Goal: Information Seeking & Learning: Learn about a topic

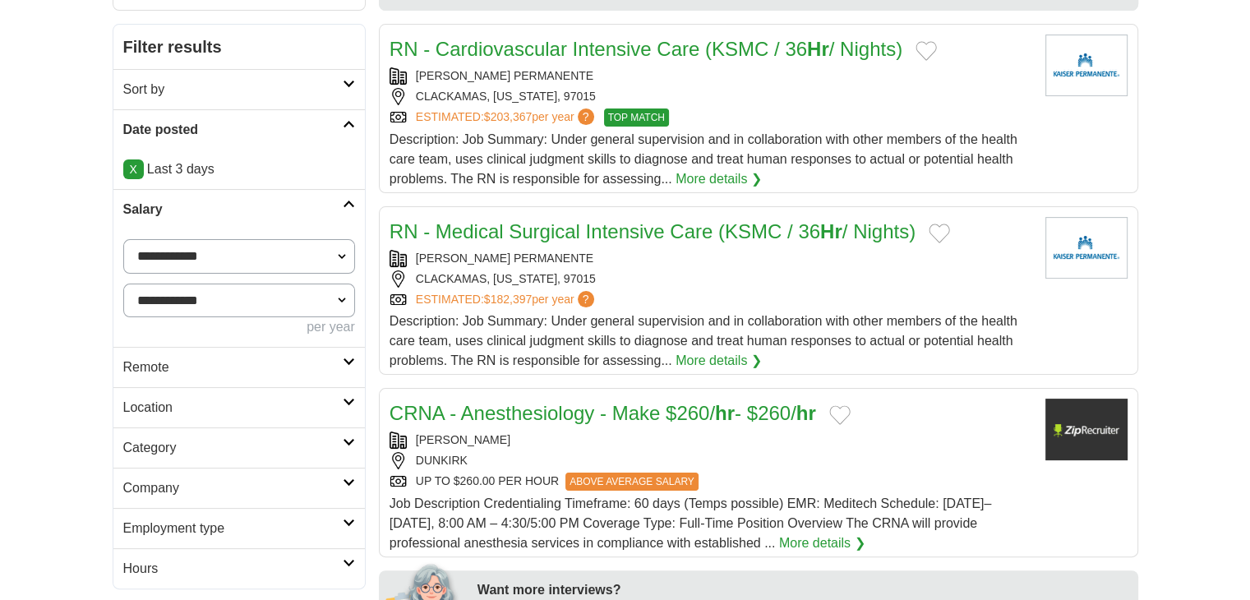
scroll to position [274, 0]
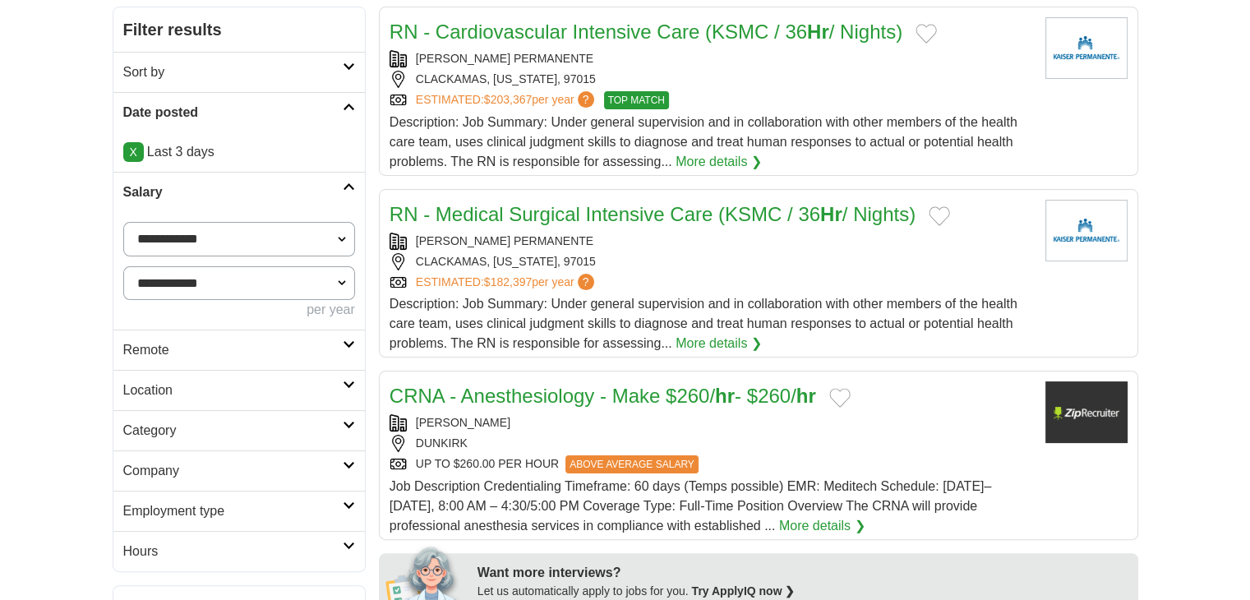
click at [134, 340] on h2 "Remote" at bounding box center [232, 350] width 219 height 20
click at [151, 391] on link "Remote jobs" at bounding box center [160, 389] width 74 height 14
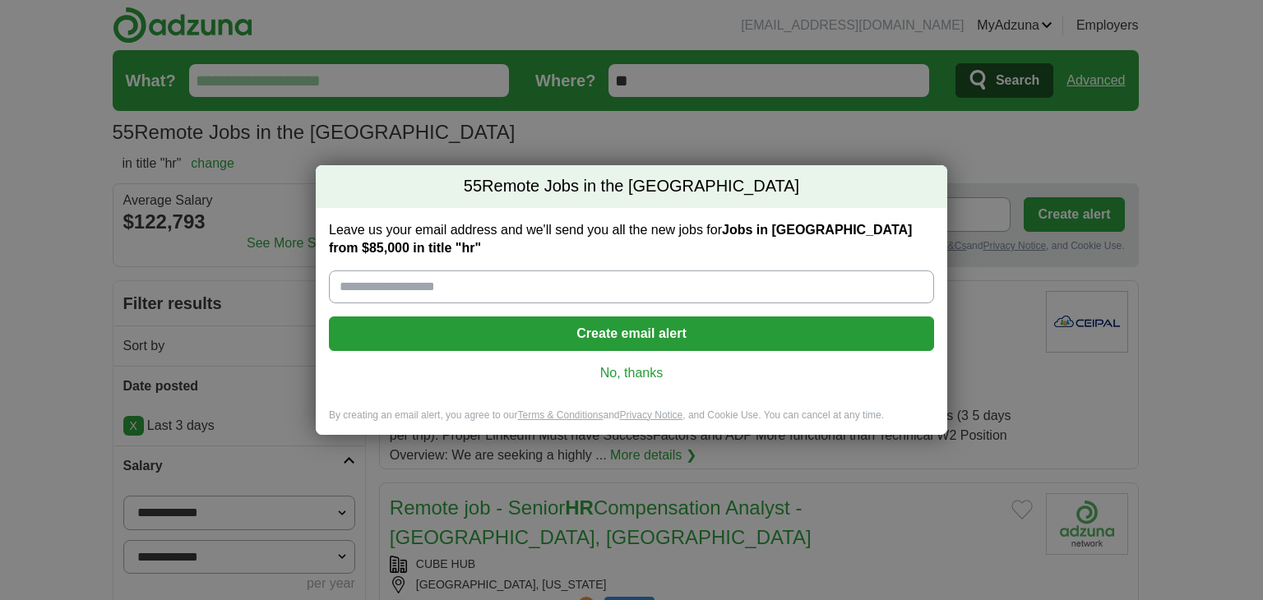
drag, startPoint x: 622, startPoint y: 367, endPoint x: 617, endPoint y: 375, distance: 9.6
click at [621, 366] on link "No, thanks" at bounding box center [631, 373] width 579 height 18
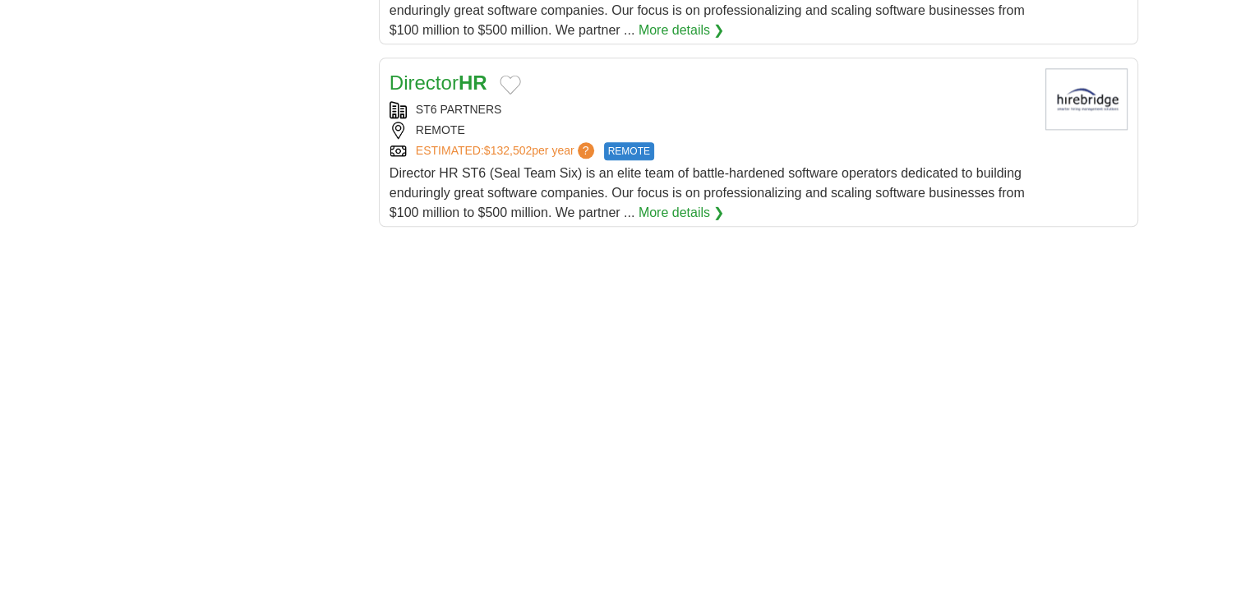
scroll to position [2602, 0]
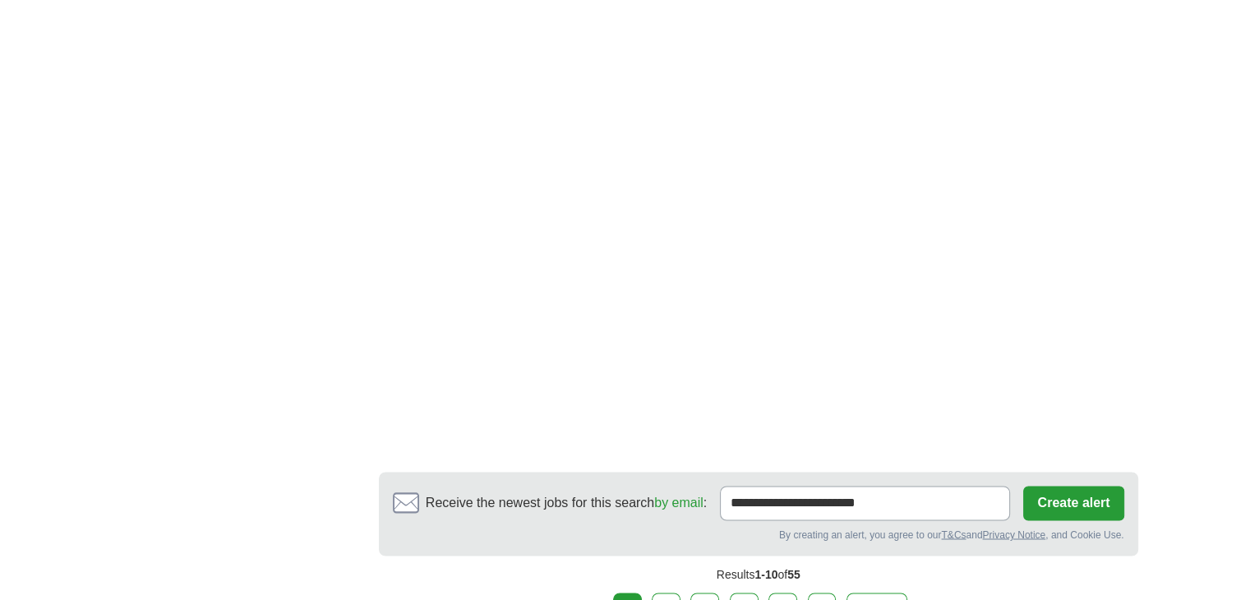
click at [667, 593] on link "2" at bounding box center [666, 610] width 29 height 35
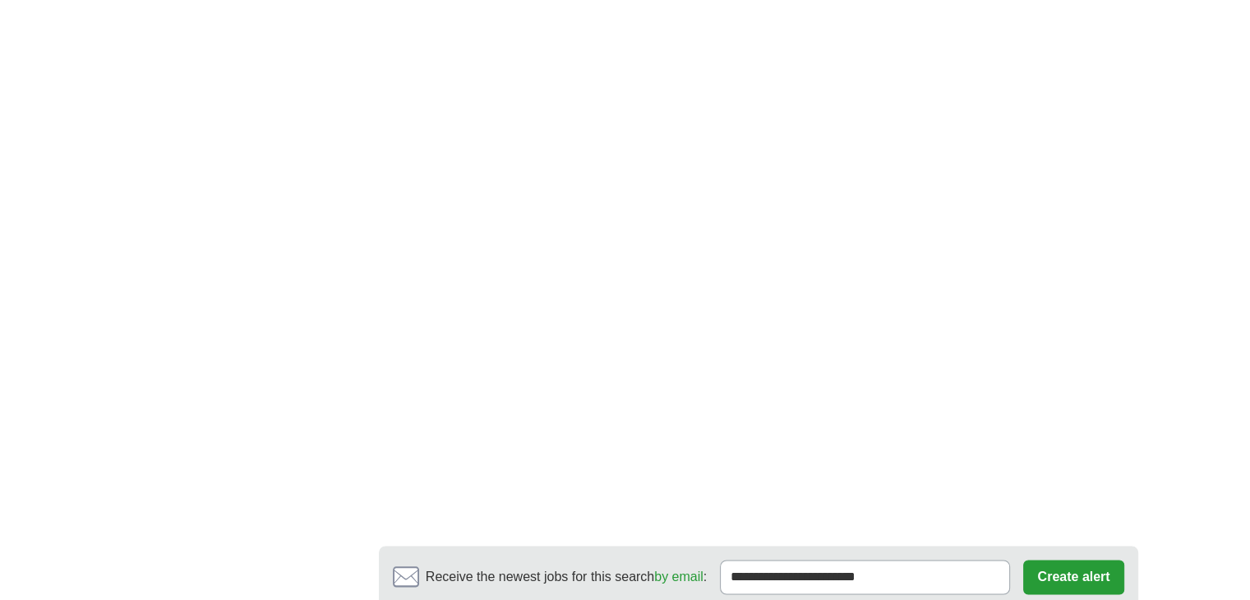
scroll to position [2890, 0]
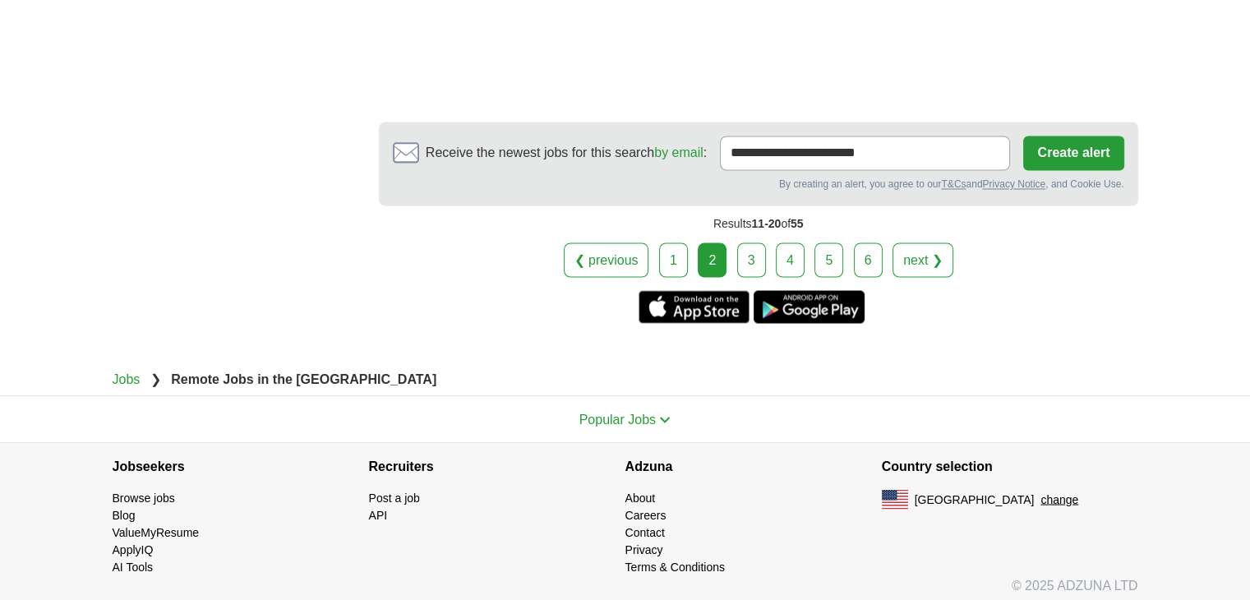
click at [749, 261] on link "3" at bounding box center [751, 259] width 29 height 35
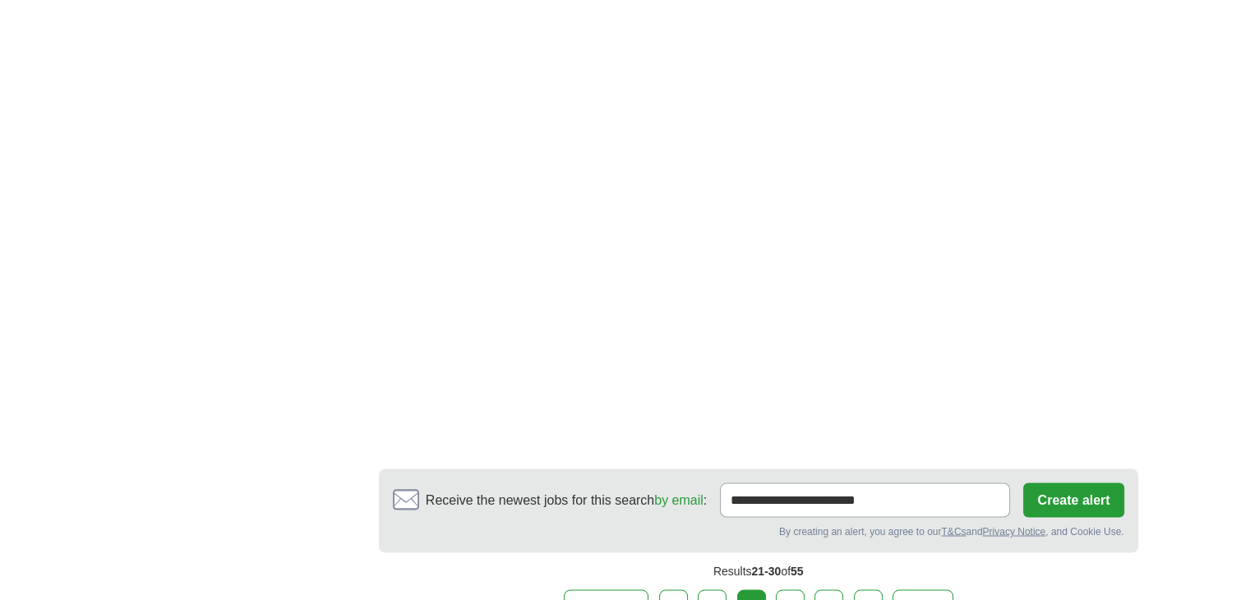
scroll to position [2877, 0]
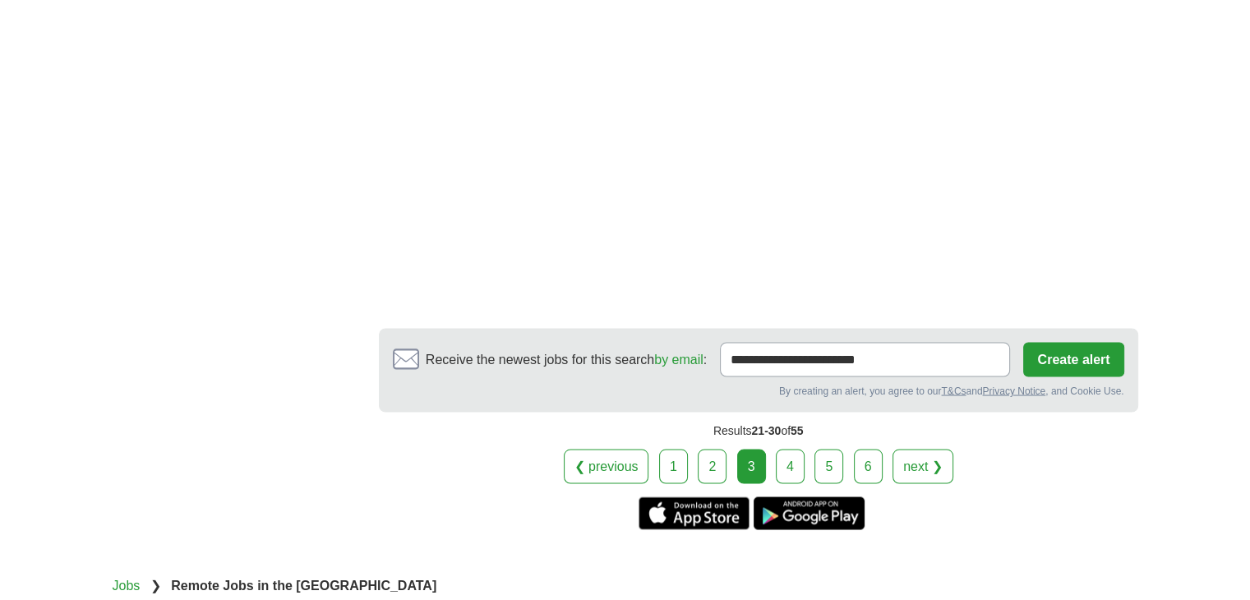
click at [774, 454] on div "❮ previous 1 2 3 4 5 6 next ❯" at bounding box center [759, 466] width 760 height 35
click at [783, 455] on link "4" at bounding box center [790, 466] width 29 height 35
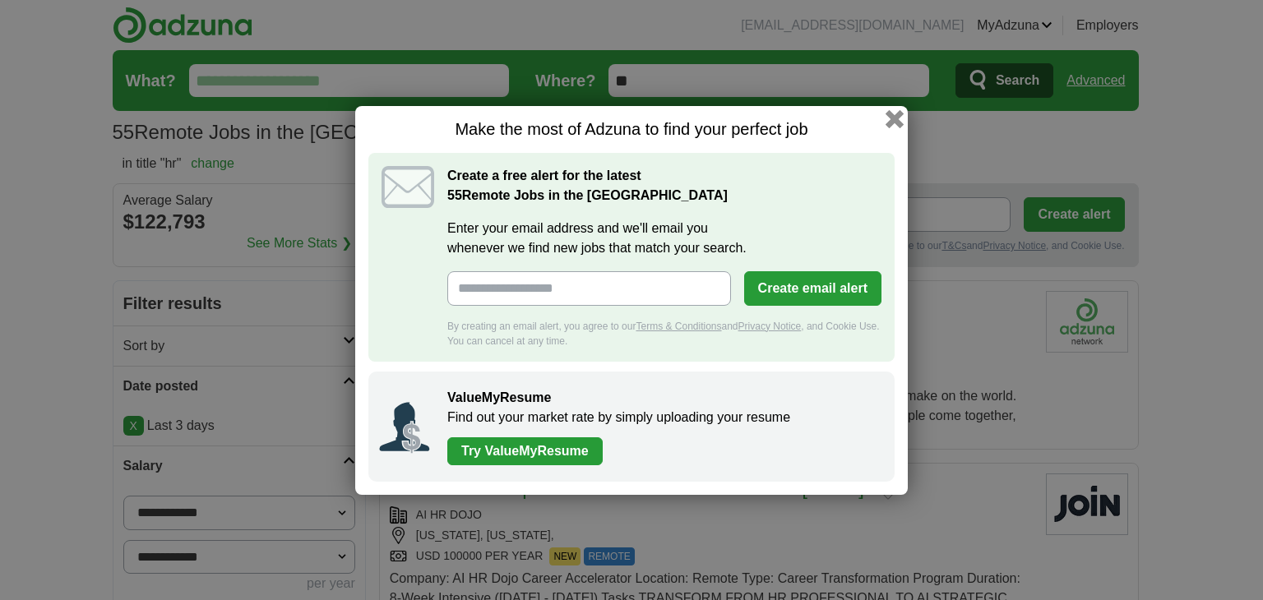
click at [896, 119] on button "button" at bounding box center [894, 118] width 18 height 18
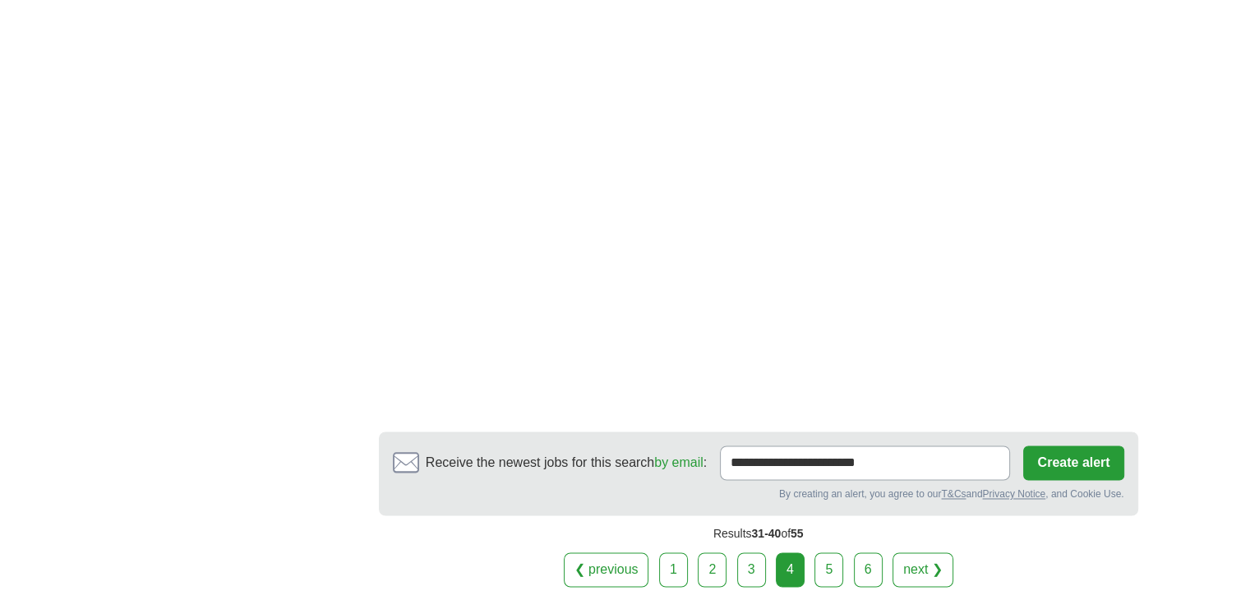
scroll to position [2775, 0]
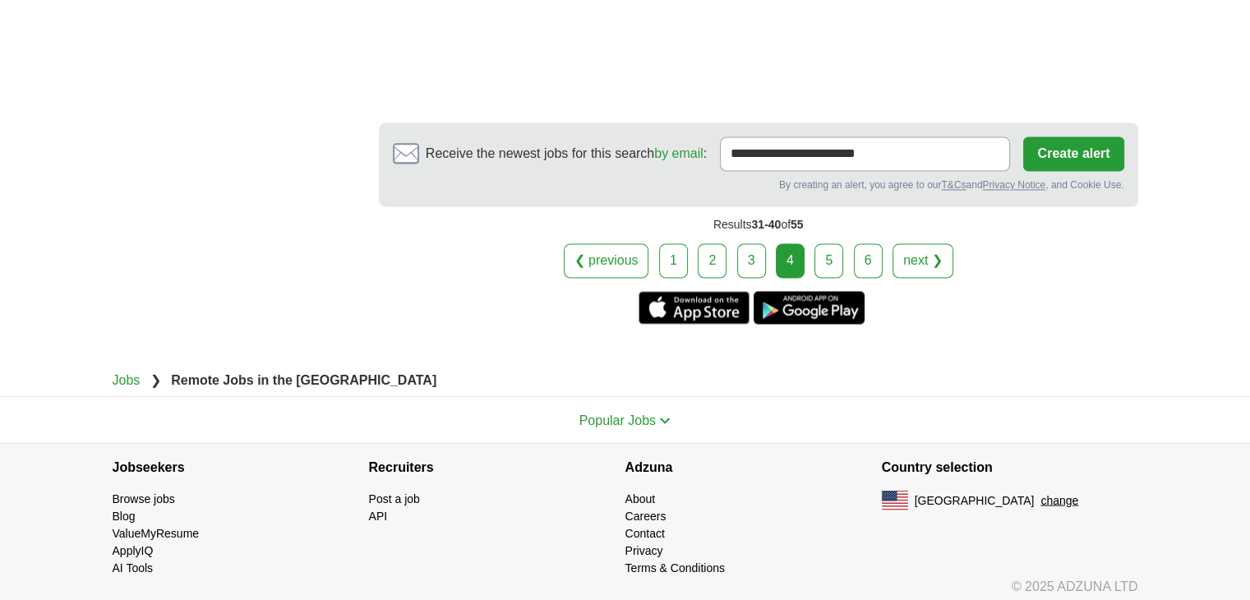
click at [838, 261] on link "5" at bounding box center [829, 260] width 29 height 35
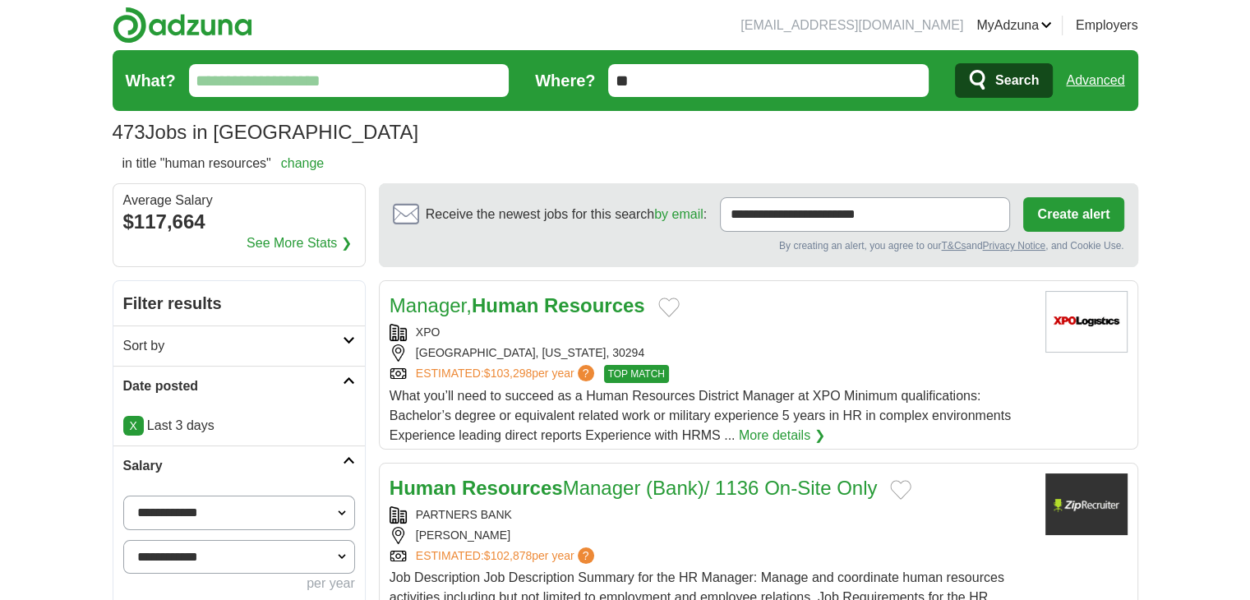
scroll to position [411, 0]
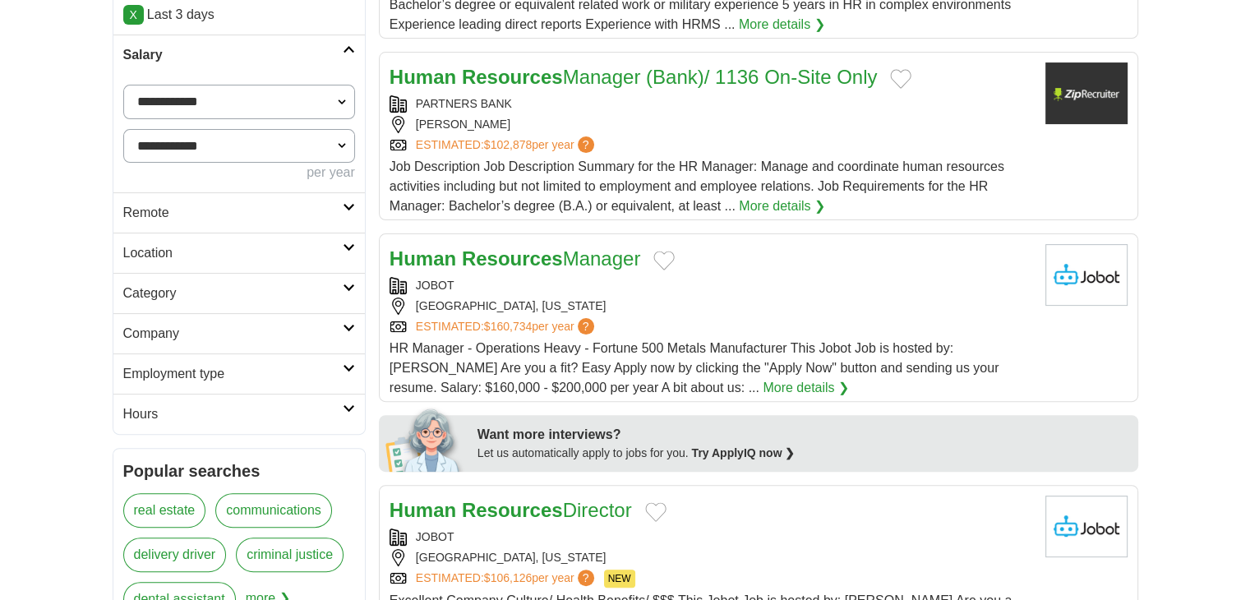
click at [168, 219] on h2 "Remote" at bounding box center [232, 213] width 219 height 20
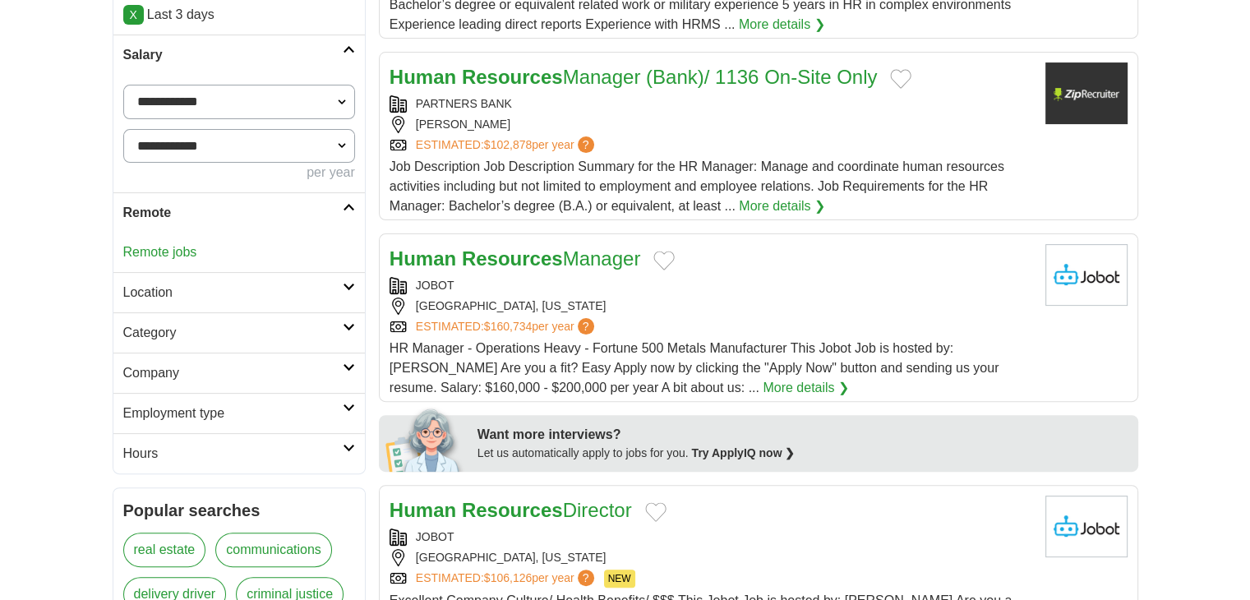
click at [153, 248] on link "Remote jobs" at bounding box center [160, 252] width 74 height 14
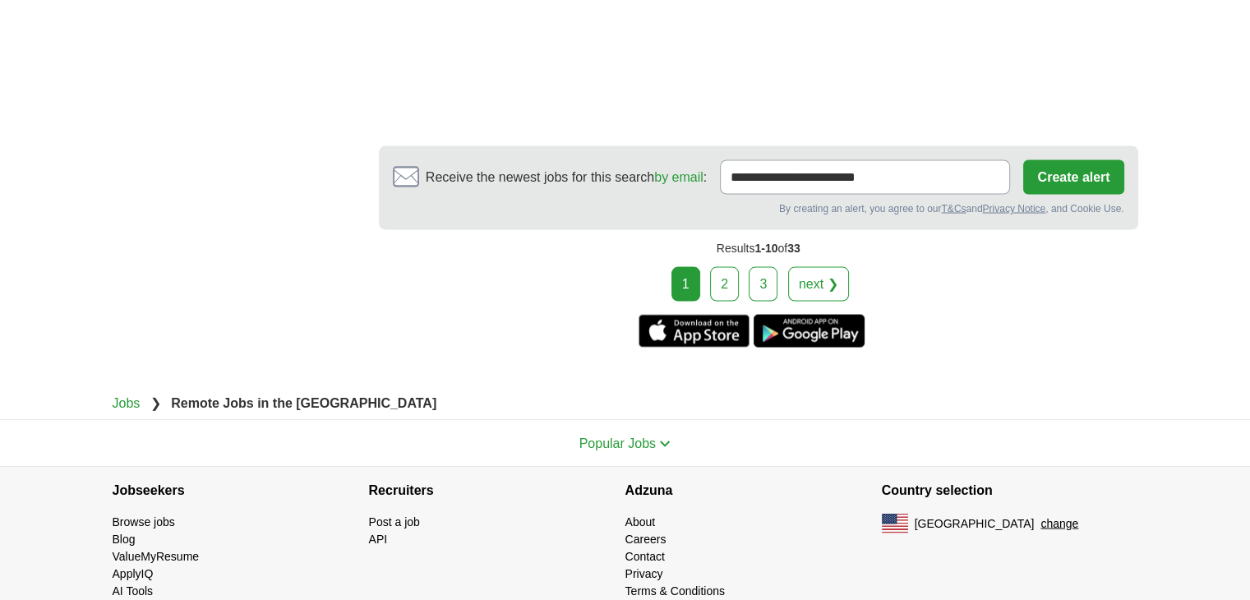
scroll to position [3094, 0]
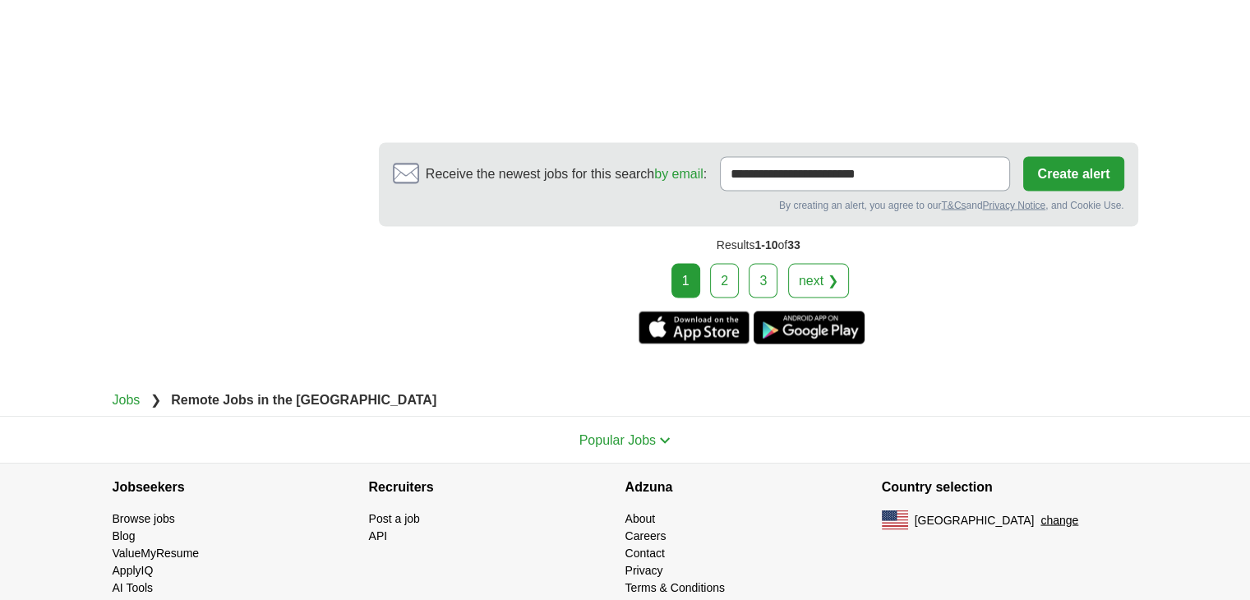
click at [719, 263] on link "2" at bounding box center [724, 280] width 29 height 35
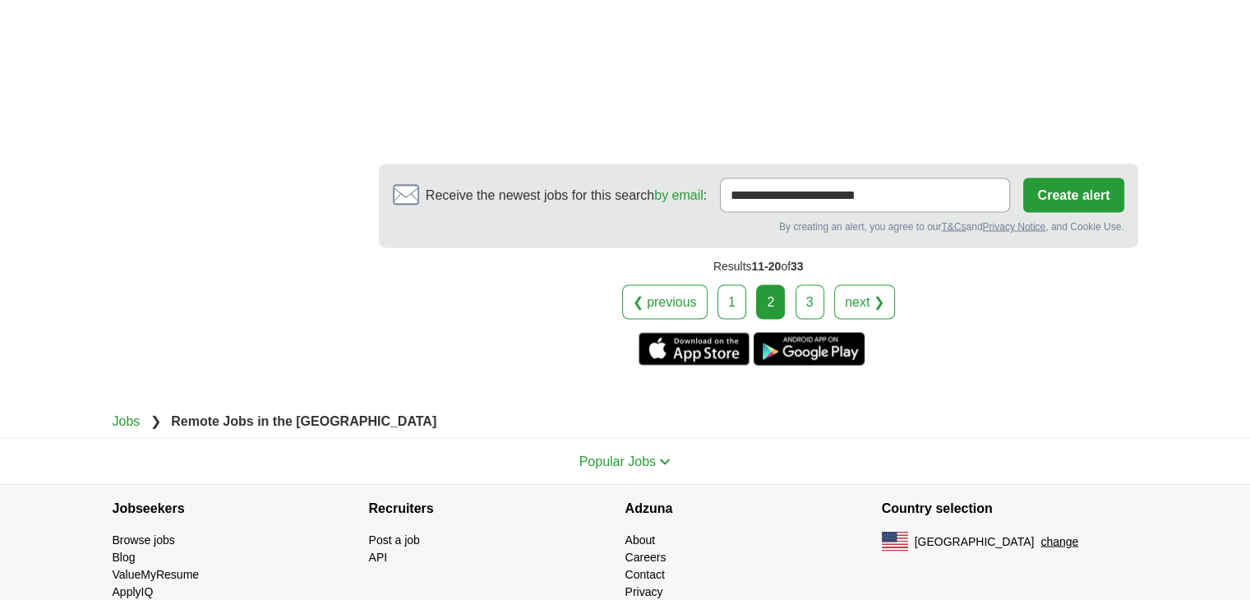
scroll to position [3040, 0]
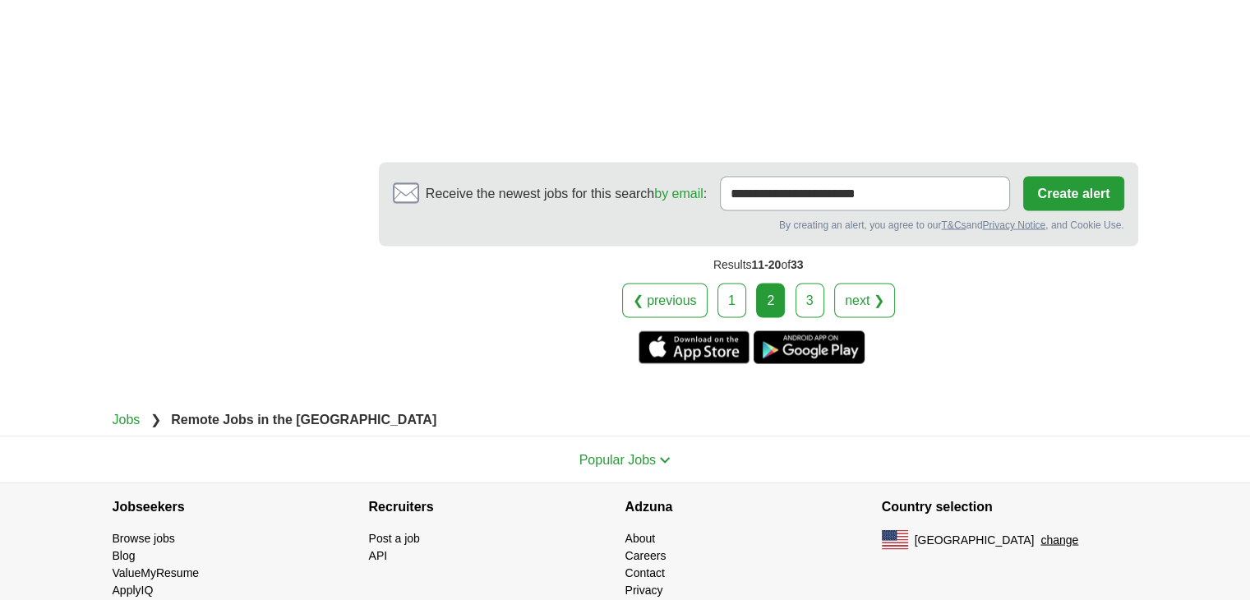
click at [815, 283] on link "3" at bounding box center [810, 300] width 29 height 35
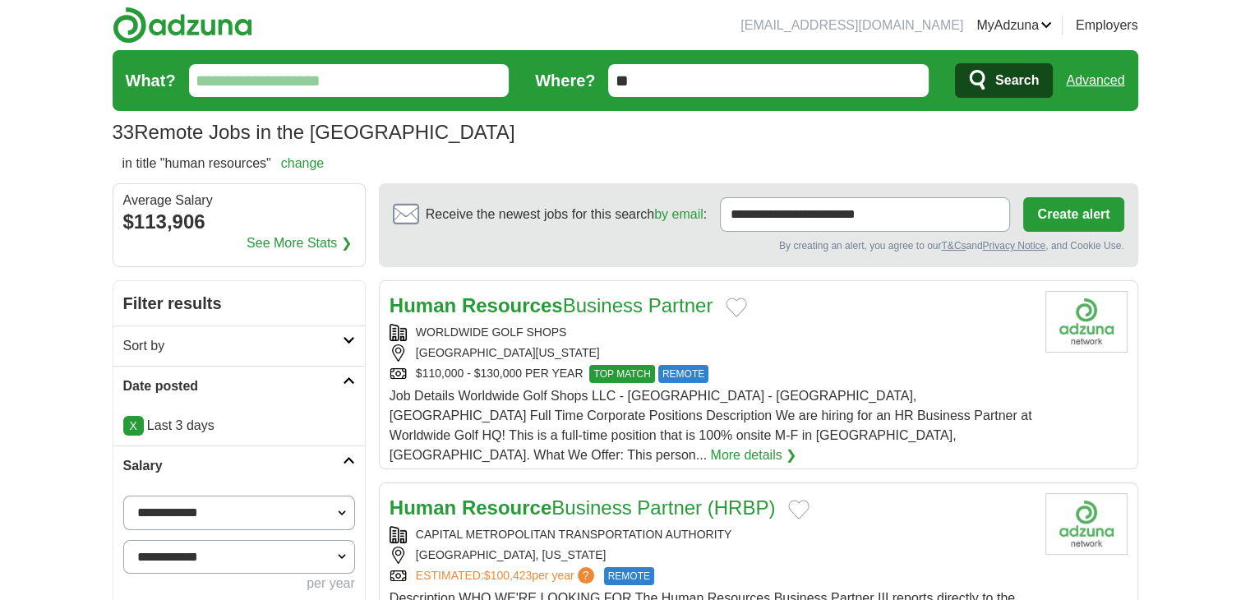
click at [1109, 76] on link "Advanced" at bounding box center [1095, 80] width 58 height 33
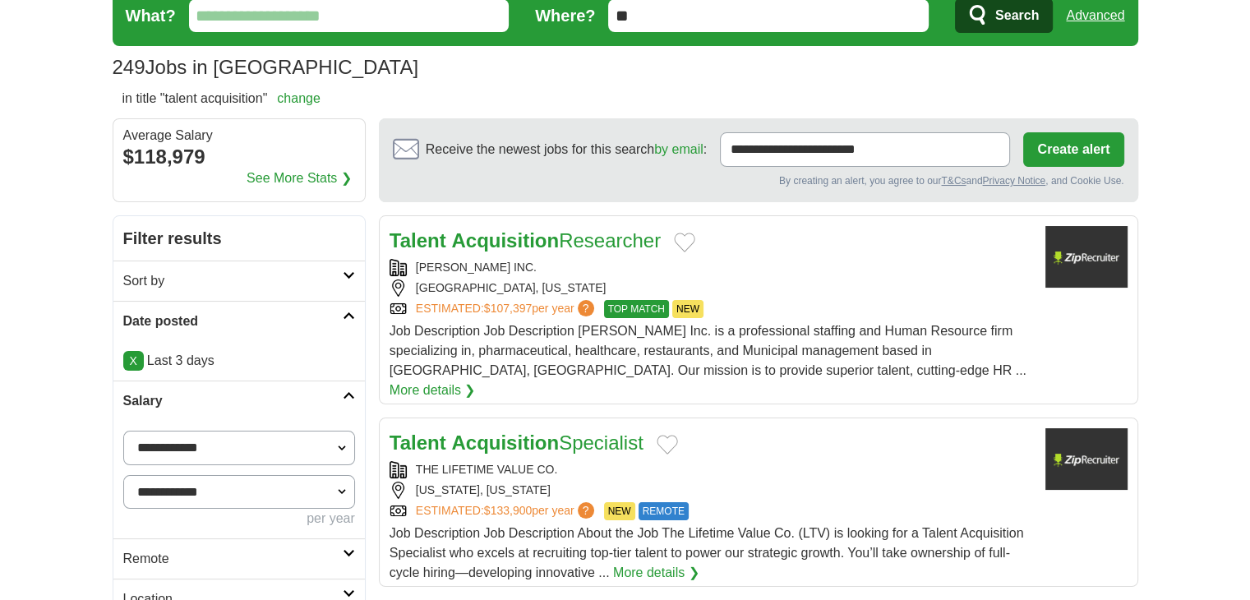
scroll to position [136, 0]
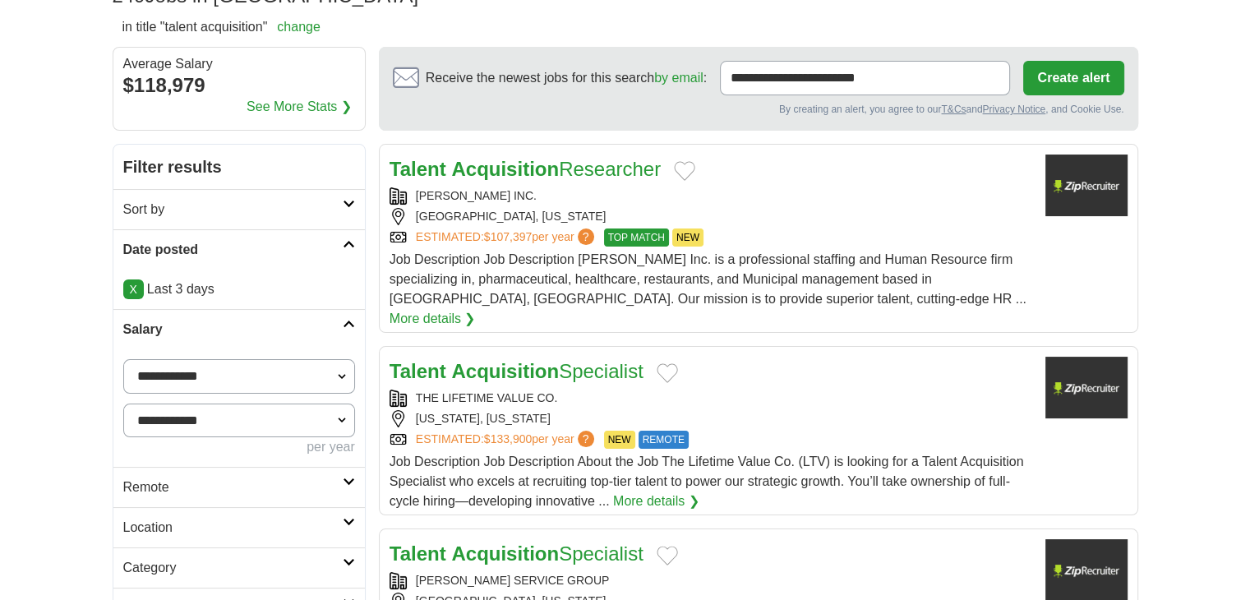
click at [148, 481] on h2 "Remote" at bounding box center [232, 488] width 219 height 20
click at [166, 529] on link "Remote jobs" at bounding box center [160, 527] width 74 height 14
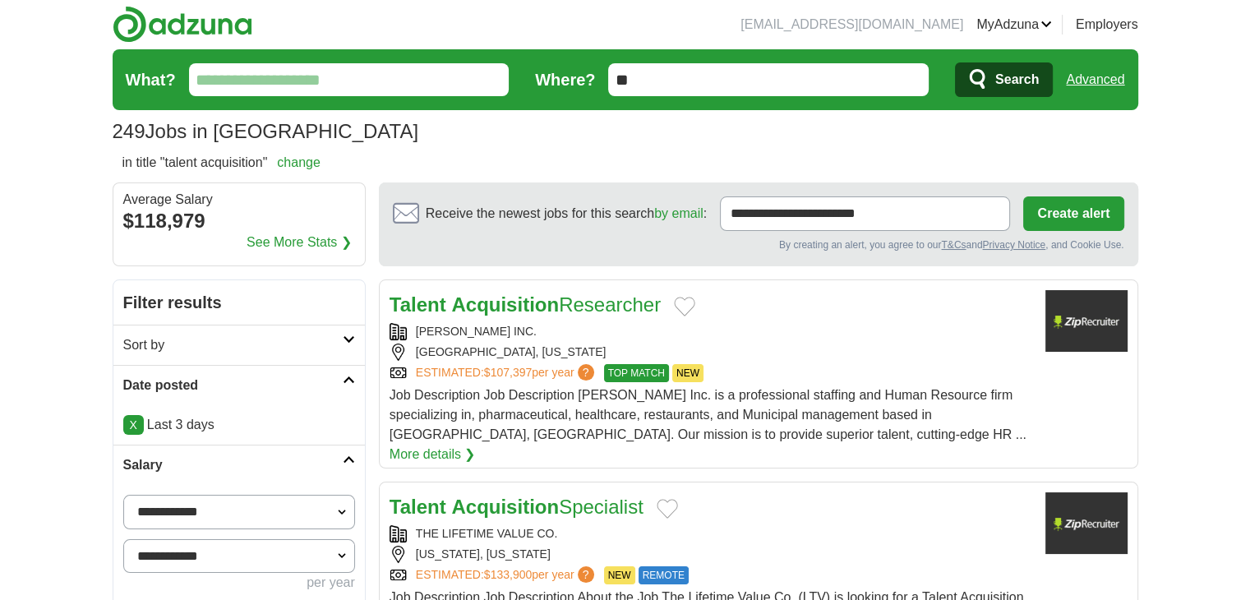
scroll to position [0, 0]
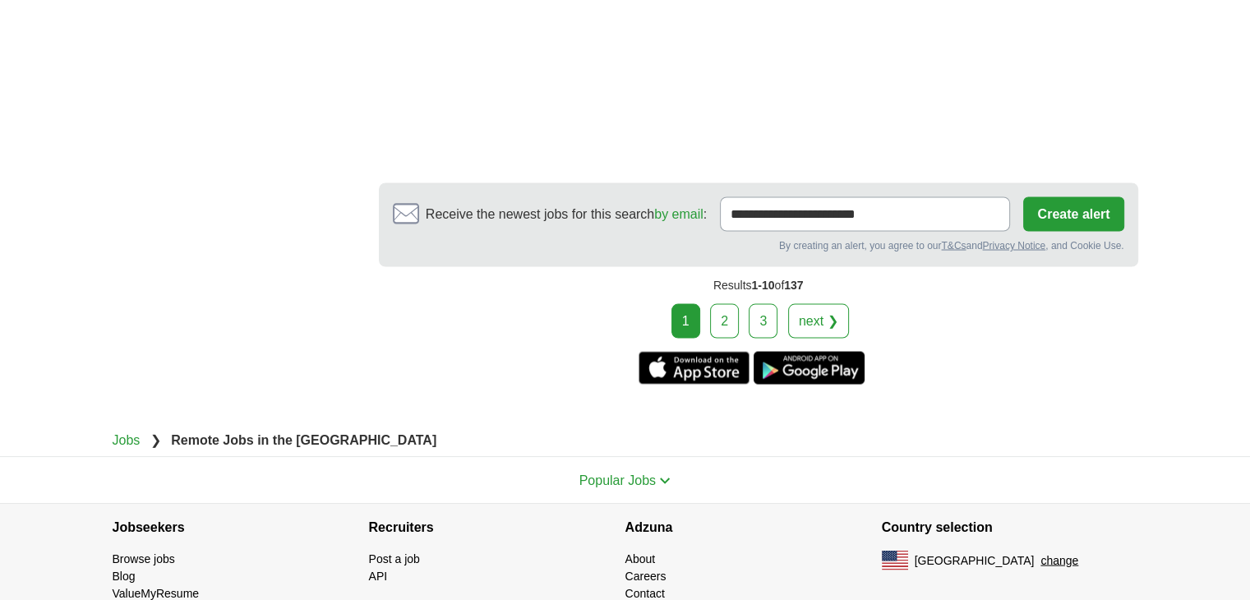
scroll to position [3081, 0]
click at [713, 302] on link "2" at bounding box center [724, 319] width 29 height 35
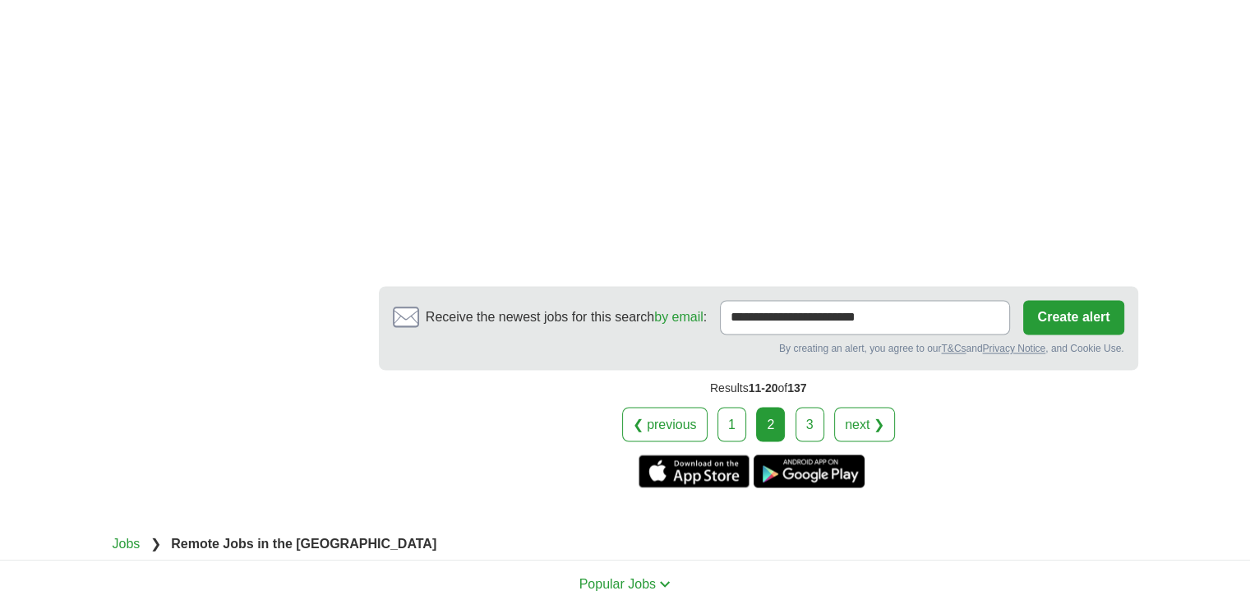
scroll to position [2822, 0]
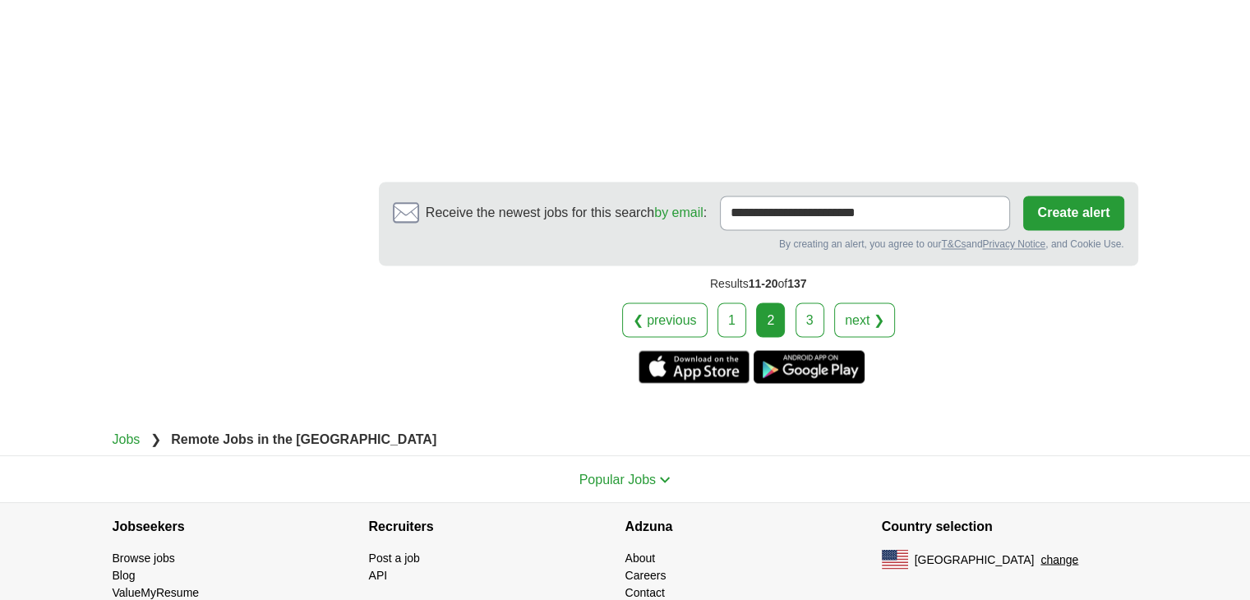
click at [816, 266] on div "Results 11-20 of 137" at bounding box center [759, 284] width 760 height 37
click at [815, 302] on link "3" at bounding box center [810, 319] width 29 height 35
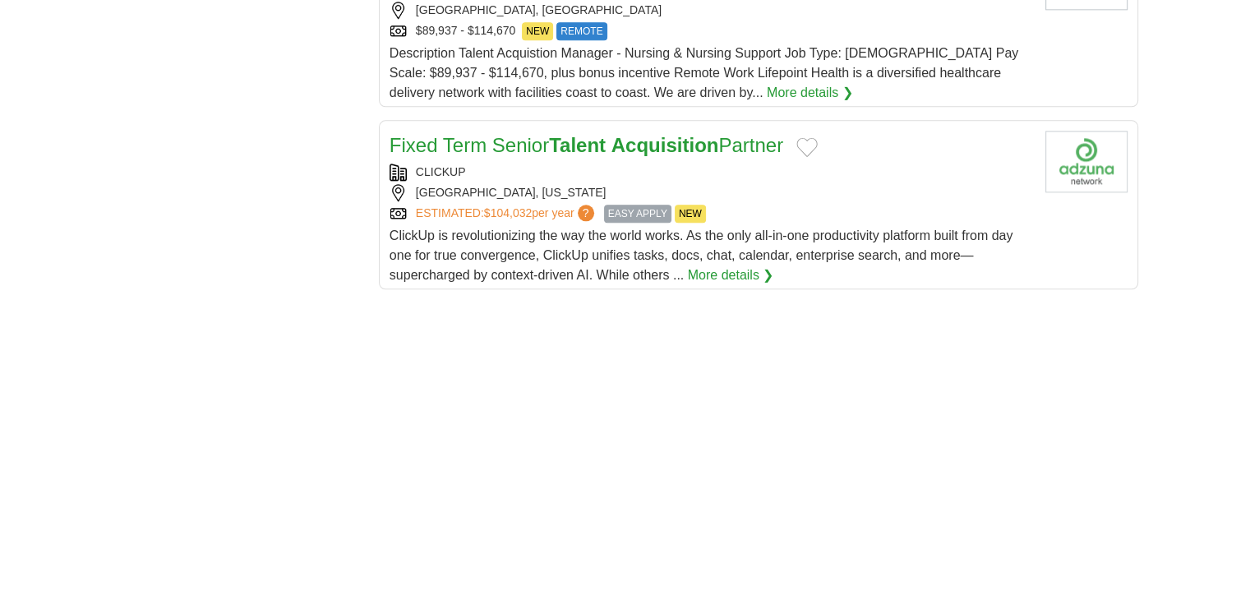
scroll to position [2000, 0]
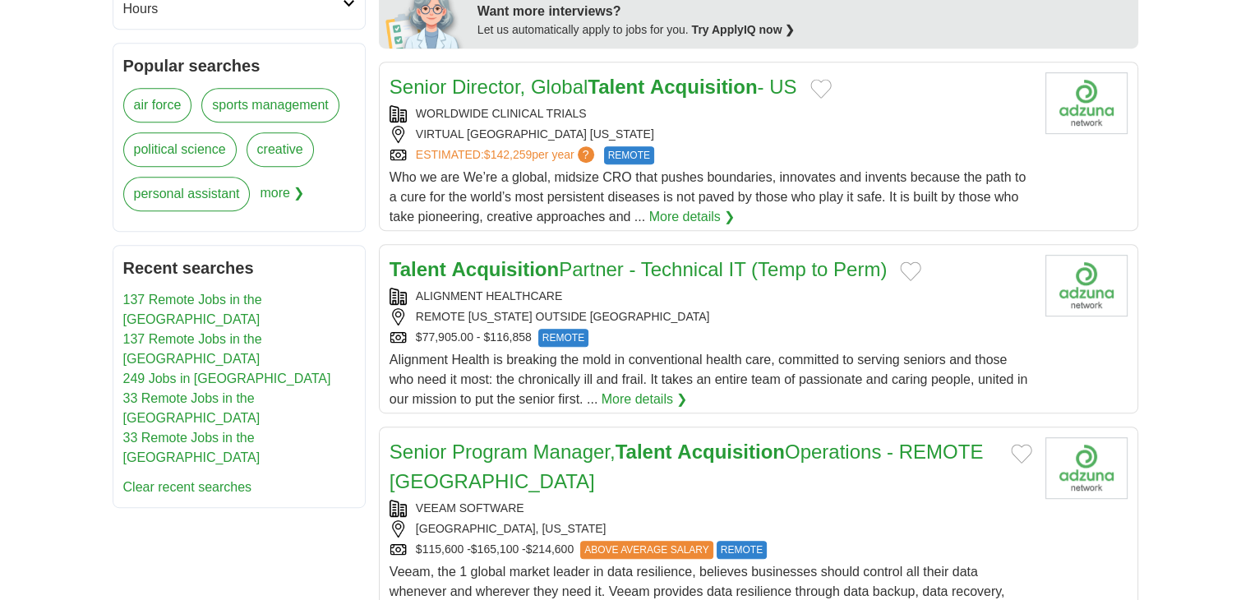
scroll to position [786, 0]
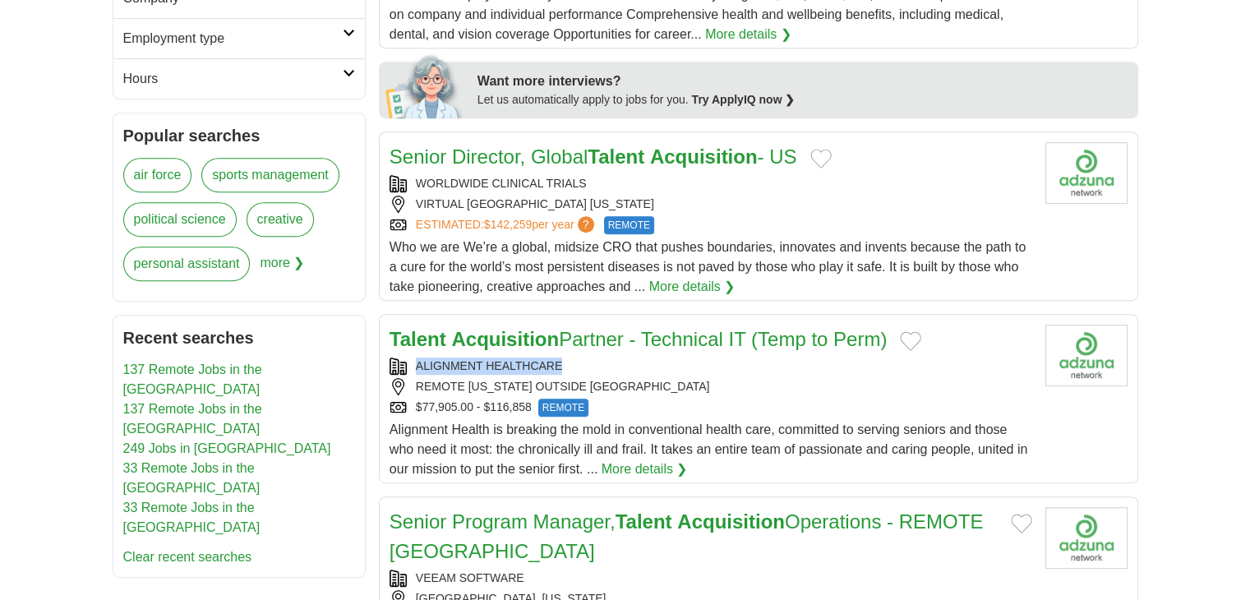
drag, startPoint x: 569, startPoint y: 341, endPoint x: 414, endPoint y: 343, distance: 154.5
click at [414, 358] on div "ALIGNMENT HEALTHCARE" at bounding box center [711, 366] width 643 height 17
copy div "ALIGNMENT HEALTHCARE"
